Goal: Task Accomplishment & Management: Use online tool/utility

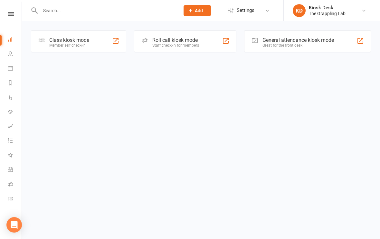
click at [72, 35] on div "Class kiosk mode Member self check-in" at bounding box center [78, 41] width 95 height 22
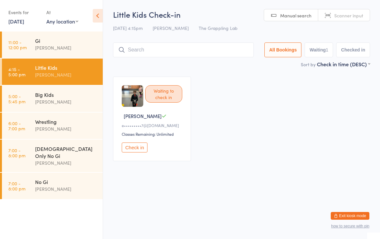
click at [258, 81] on div "Waiting to check in [PERSON_NAME] O e•••••••••7@[DOMAIN_NAME] Classes Remaining…" at bounding box center [241, 119] width 269 height 96
click at [37, 106] on div "Big Kids [PERSON_NAME]" at bounding box center [69, 98] width 68 height 25
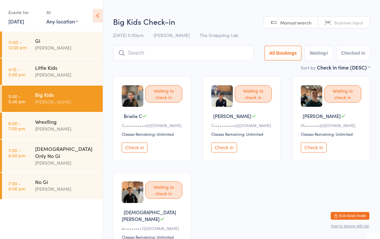
click at [57, 64] on div "Little Kids" at bounding box center [66, 67] width 62 height 7
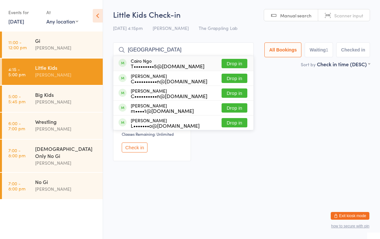
type input "[GEOGRAPHIC_DATA]"
click at [233, 65] on button "Drop in" at bounding box center [235, 63] width 26 height 9
